Goal: Navigation & Orientation: Find specific page/section

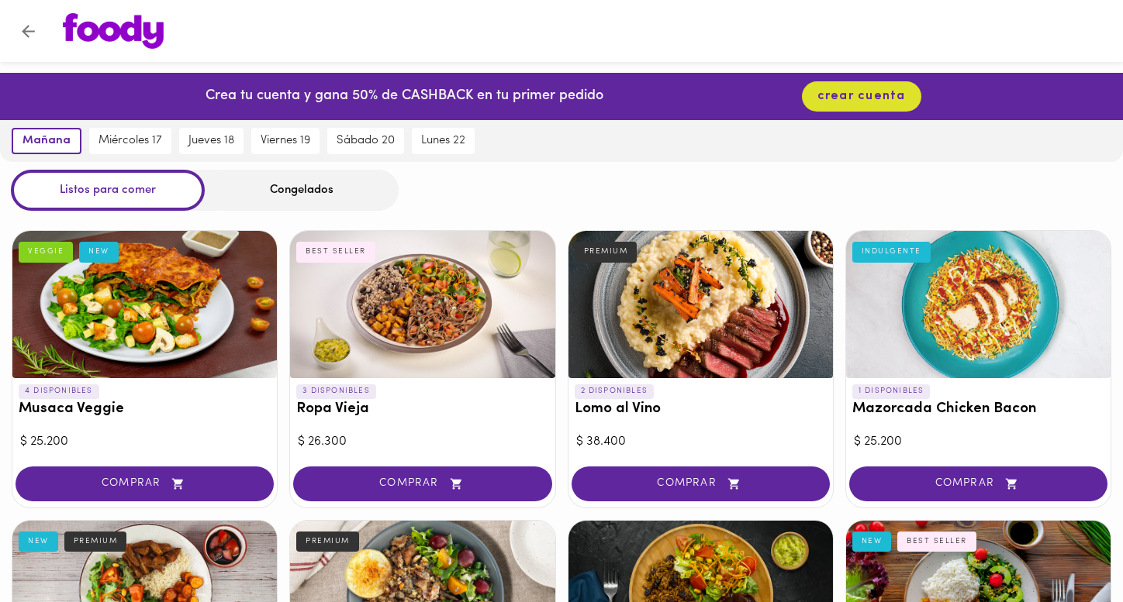
scroll to position [23, 0]
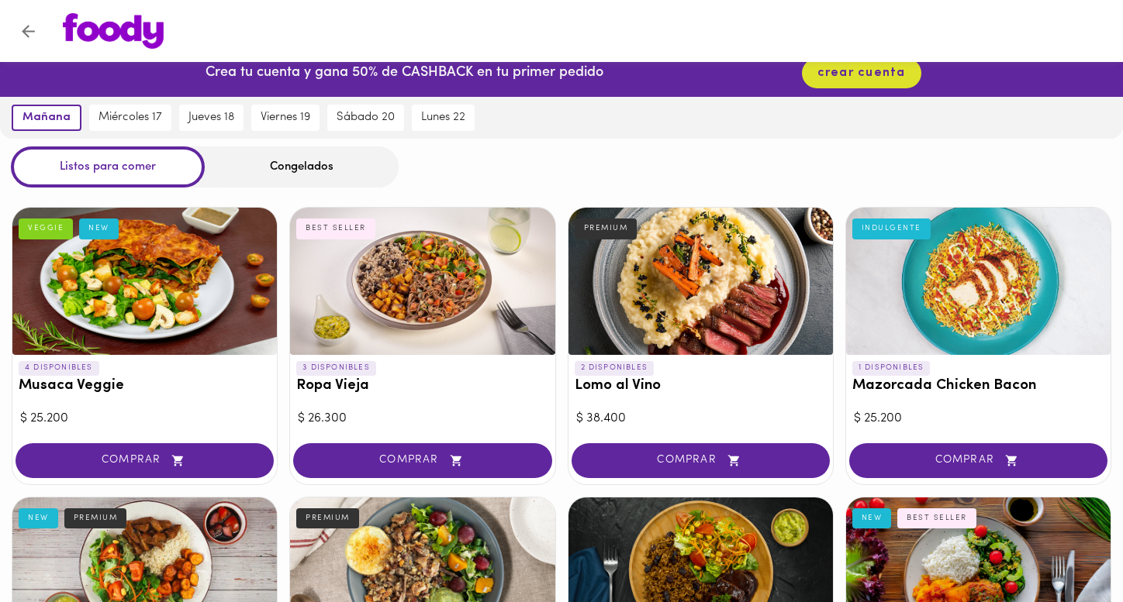
click at [141, 282] on div at bounding box center [144, 281] width 264 height 147
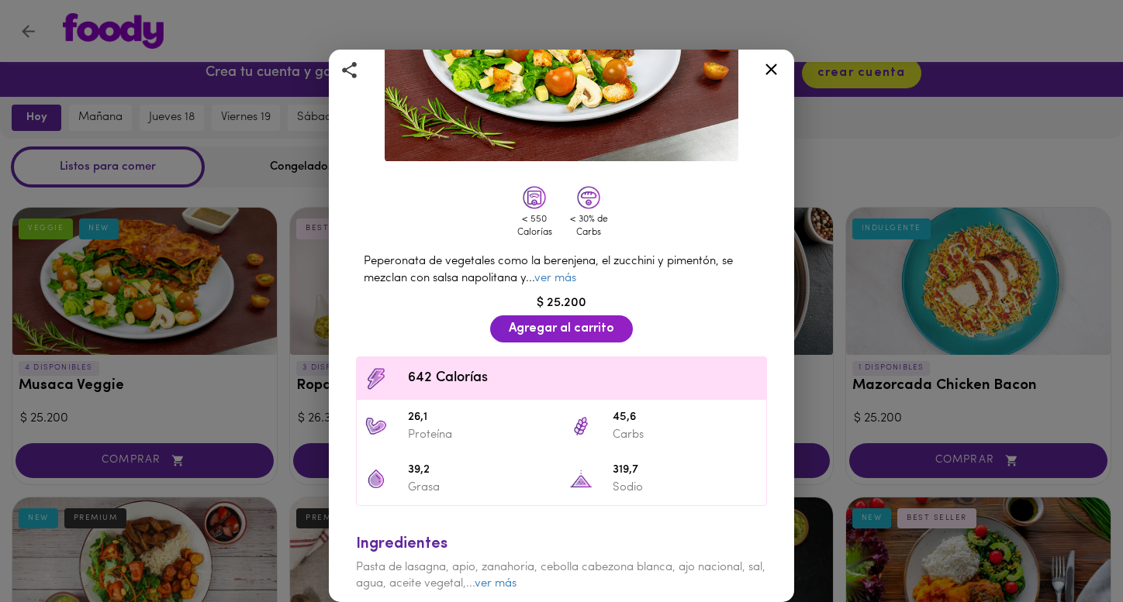
scroll to position [262, 0]
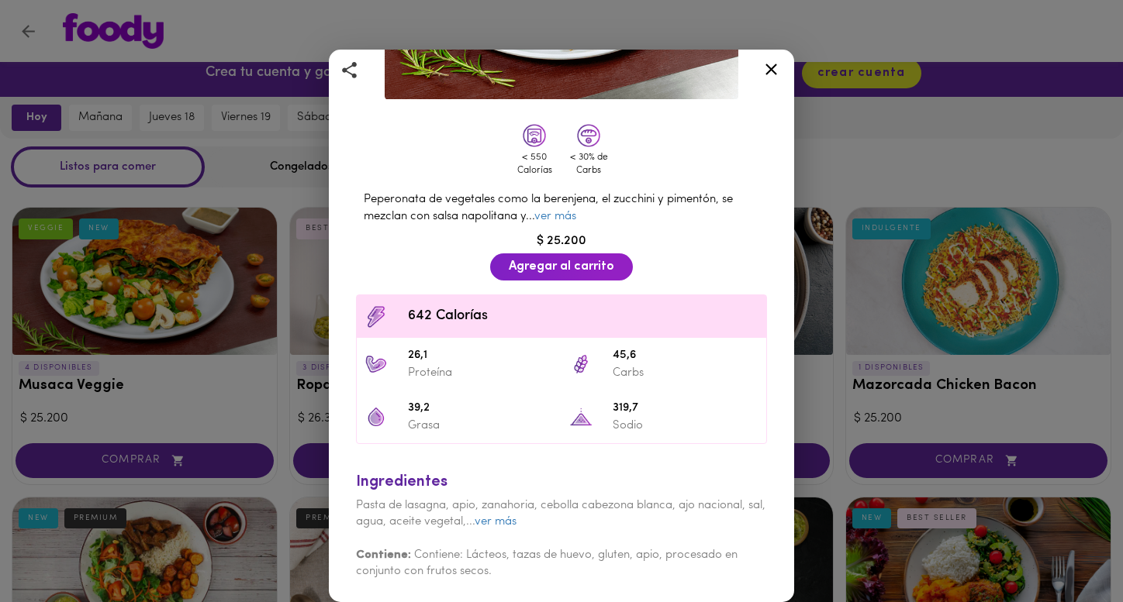
click at [777, 73] on icon at bounding box center [770, 69] width 19 height 19
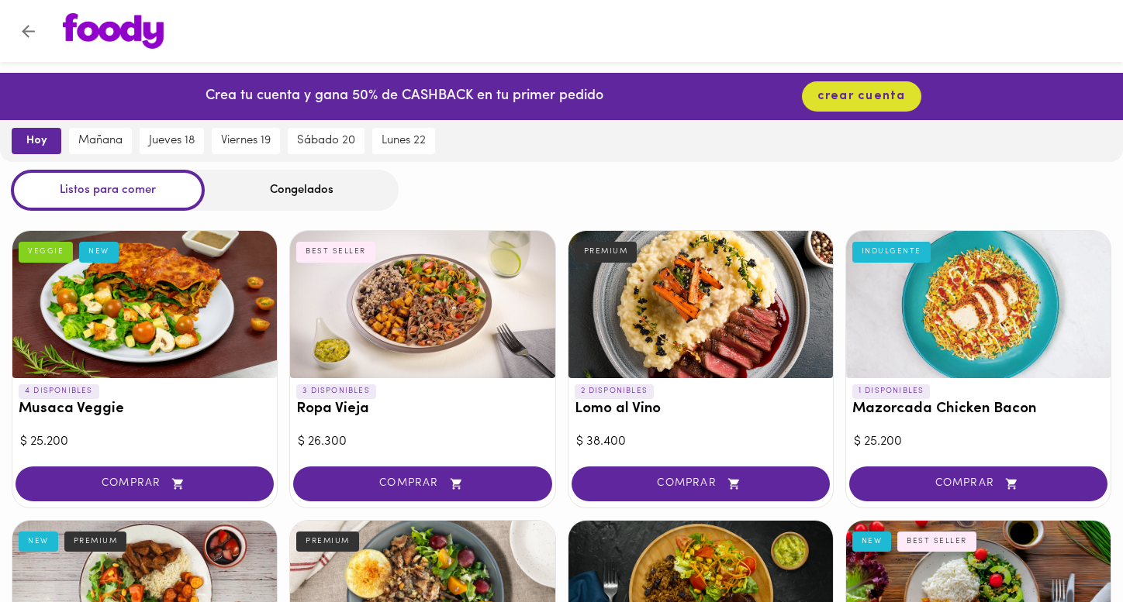
click at [25, 27] on icon "Volver" at bounding box center [28, 31] width 13 height 13
click at [135, 26] on img at bounding box center [113, 31] width 101 height 36
